Goal: Task Accomplishment & Management: Use online tool/utility

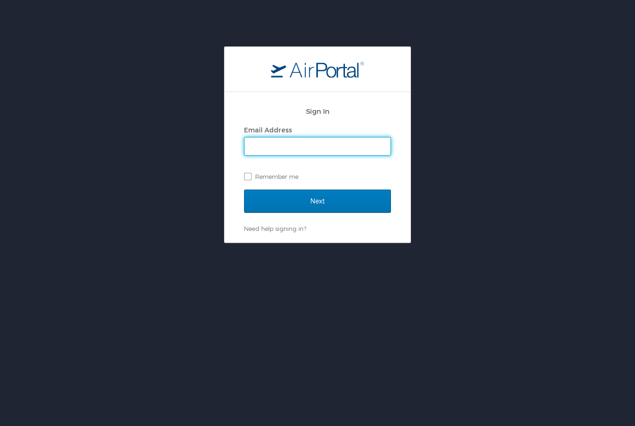
click at [362, 153] on input "Email Address" at bounding box center [318, 147] width 146 height 18
type input "skuchi@lsuhsc.edu"
click at [348, 210] on input "Next" at bounding box center [317, 201] width 147 height 23
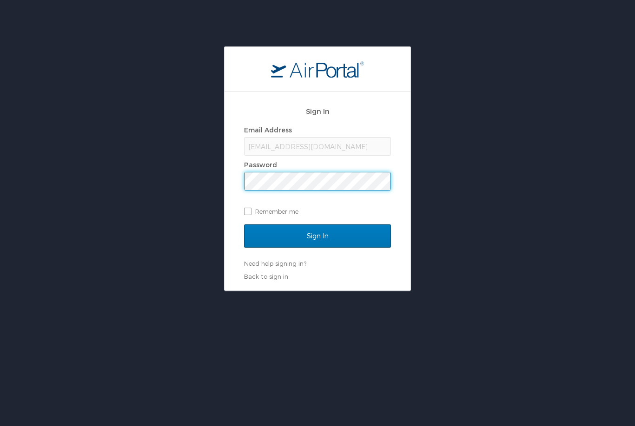
click at [365, 238] on input "Sign In" at bounding box center [317, 236] width 147 height 23
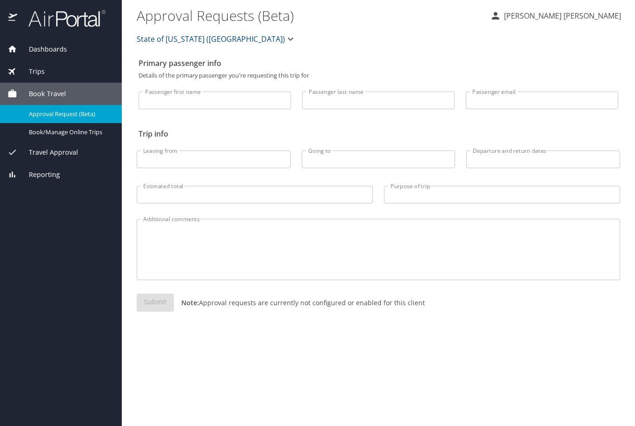
click at [65, 93] on span "Book Travel" at bounding box center [41, 94] width 49 height 10
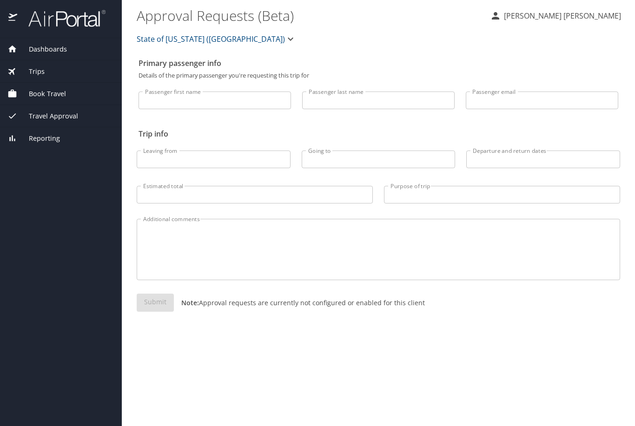
click at [57, 90] on span "Book Travel" at bounding box center [41, 94] width 49 height 10
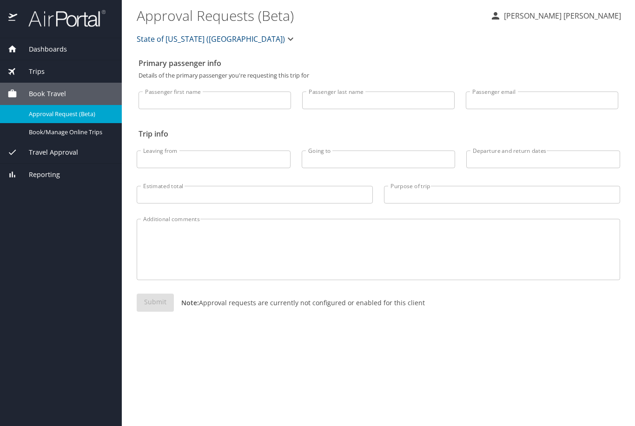
click at [71, 138] on link "Book/Manage Online Trips" at bounding box center [61, 132] width 122 height 18
